Goal: Information Seeking & Learning: Learn about a topic

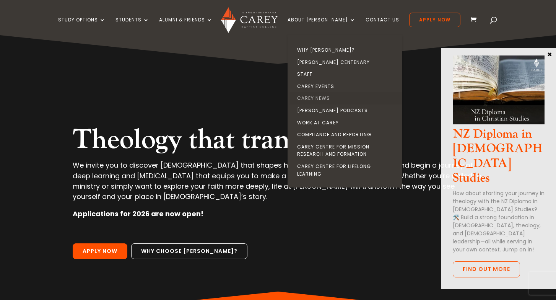
click at [325, 96] on link "Carey News" at bounding box center [346, 98] width 115 height 12
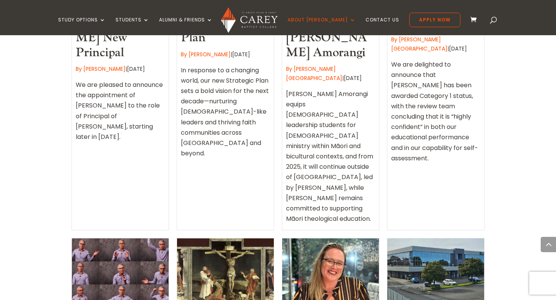
scroll to position [861, 0]
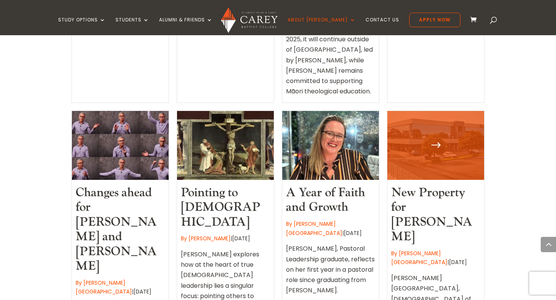
click at [427, 185] on link "New Property for [PERSON_NAME]" at bounding box center [431, 215] width 81 height 60
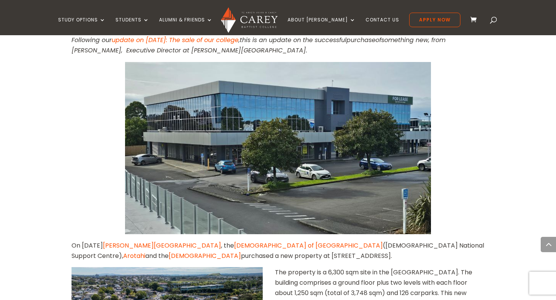
scroll to position [351, 0]
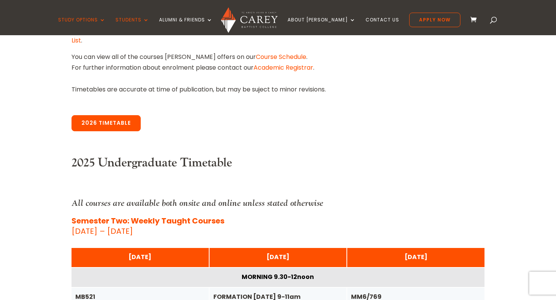
click at [126, 121] on link "2026 Timetable" at bounding box center [105, 123] width 69 height 16
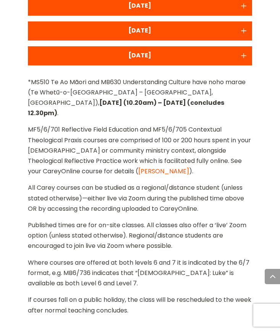
scroll to position [1940, 0]
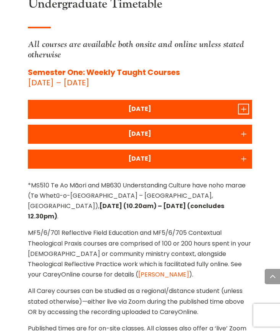
click at [244, 112] on icon "Accordion toggle 1" at bounding box center [244, 108] width 10 height 9
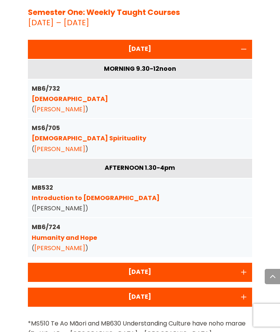
scroll to position [2012, 0]
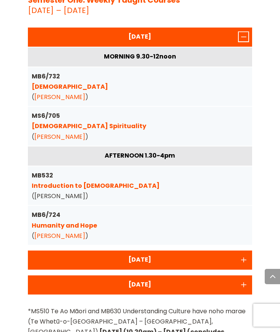
click at [244, 34] on icon "Accordion toggle 1" at bounding box center [244, 36] width 10 height 9
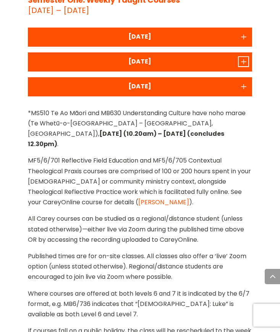
click at [246, 62] on icon "Accordion toggle 2" at bounding box center [244, 61] width 10 height 9
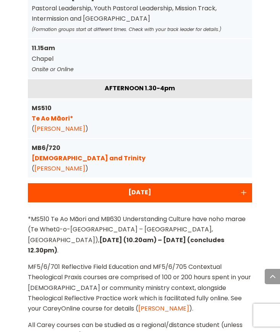
scroll to position [2118, 0]
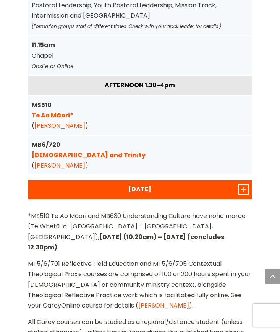
click at [244, 188] on icon "Accordion toggle 3" at bounding box center [244, 189] width 10 height 9
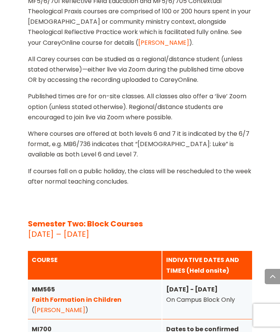
scroll to position [2787, 0]
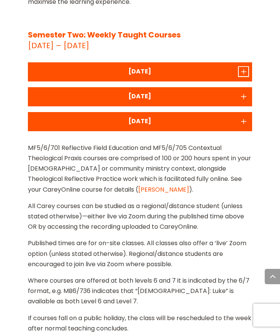
click at [243, 67] on icon "Accordion toggle 1" at bounding box center [244, 71] width 10 height 9
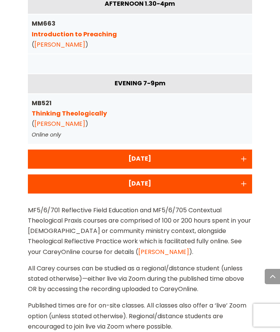
scroll to position [3039, 0]
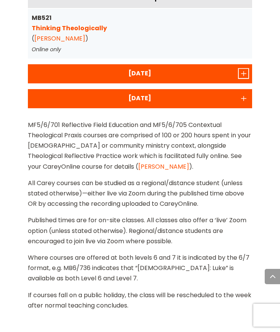
click at [246, 69] on icon "Accordion toggle 2" at bounding box center [244, 73] width 10 height 9
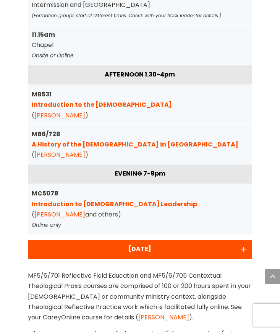
scroll to position [2942, 0]
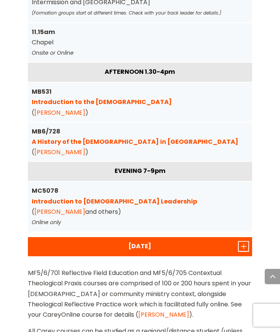
click at [243, 242] on icon "Accordion toggle 3" at bounding box center [244, 246] width 10 height 9
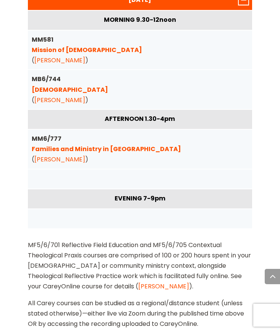
scroll to position [2685, 0]
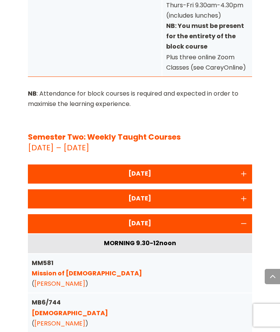
click at [131, 205] on div "[DATE]" at bounding box center [140, 198] width 224 height 19
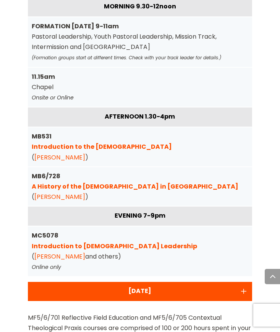
scroll to position [2895, 0]
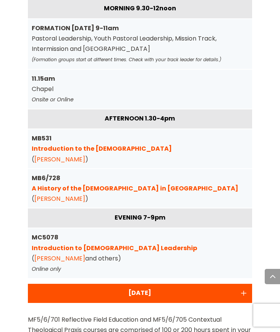
click at [114, 186] on link "A History of the [DEMOGRAPHIC_DATA] in [GEOGRAPHIC_DATA]" at bounding box center [135, 188] width 207 height 9
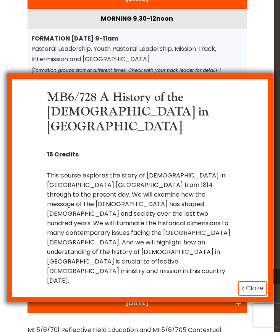
click at [250, 281] on button "x Close" at bounding box center [253, 288] width 28 height 15
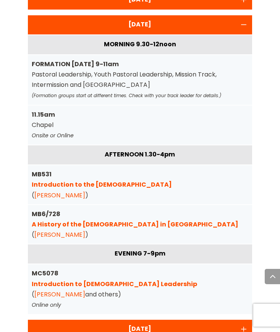
scroll to position [2866, 0]
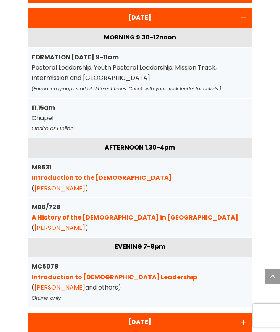
click at [234, 16] on div "[DATE]" at bounding box center [140, 17] width 216 height 10
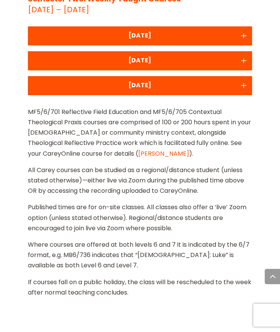
scroll to position [2823, 0]
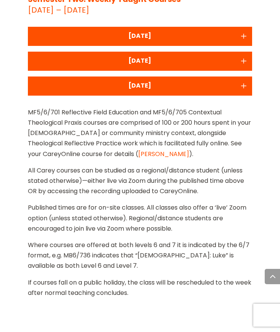
click at [227, 31] on div "[DATE]" at bounding box center [140, 36] width 216 height 10
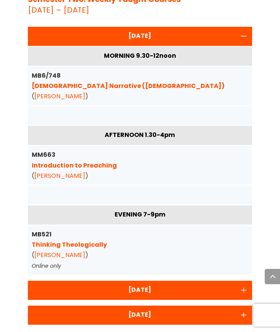
click at [222, 284] on div "[DATE]" at bounding box center [140, 289] width 216 height 10
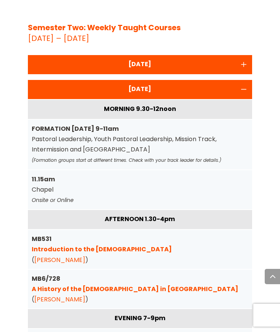
scroll to position [2787, 0]
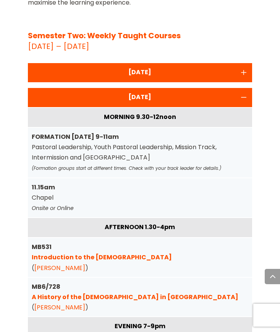
click at [120, 67] on div "[DATE]" at bounding box center [140, 72] width 216 height 10
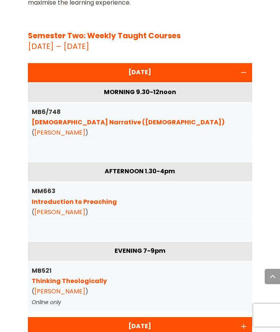
click at [120, 67] on div "[DATE]" at bounding box center [140, 72] width 216 height 10
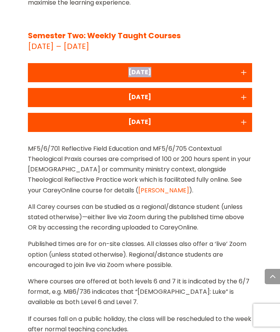
click at [120, 67] on div "[DATE]" at bounding box center [140, 72] width 216 height 10
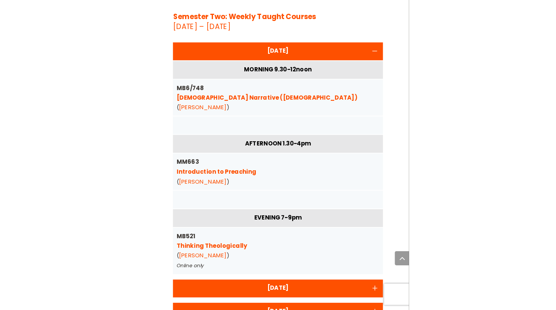
scroll to position [2807, 0]
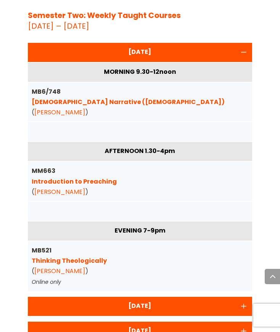
click at [91, 179] on link "Introduction to Preaching" at bounding box center [74, 181] width 85 height 9
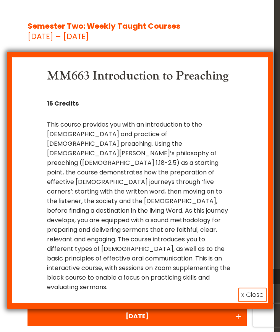
click at [252, 288] on button "x Close" at bounding box center [253, 295] width 28 height 15
